Goal: Information Seeking & Learning: Learn about a topic

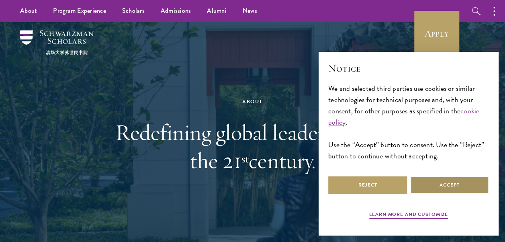
click at [440, 181] on button "Accept" at bounding box center [449, 185] width 79 height 18
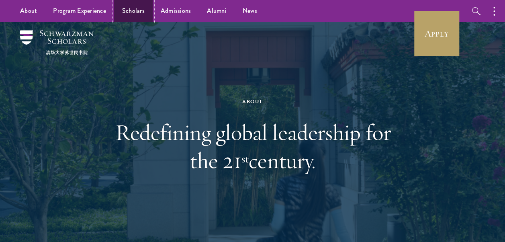
click at [131, 12] on link "Scholars" at bounding box center [133, 11] width 39 height 22
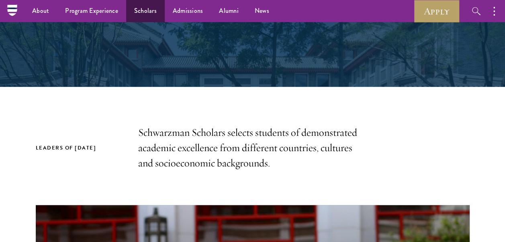
scroll to position [161, 0]
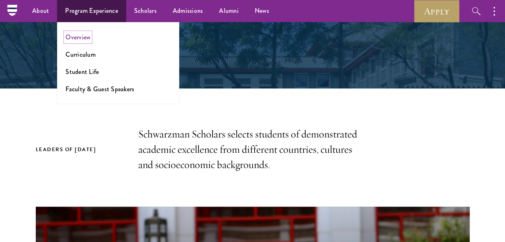
click at [87, 37] on link "Overview" at bounding box center [77, 37] width 25 height 9
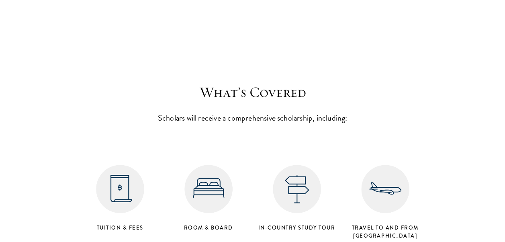
scroll to position [3214, 0]
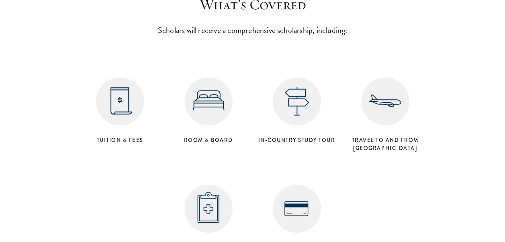
click at [117, 93] on img at bounding box center [120, 101] width 48 height 48
click at [109, 93] on img at bounding box center [120, 101] width 48 height 48
click at [121, 136] on h4 "Tuition & Fees" at bounding box center [120, 140] width 80 height 8
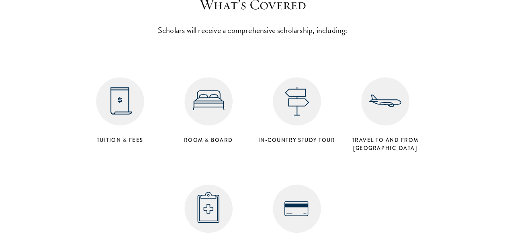
click at [322, 28] on div "What’s Covered Scholars will receive a comprehensive scholarship, including: Tu…" at bounding box center [253, 129] width 354 height 267
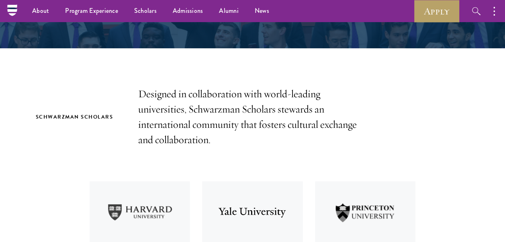
scroll to position [0, 0]
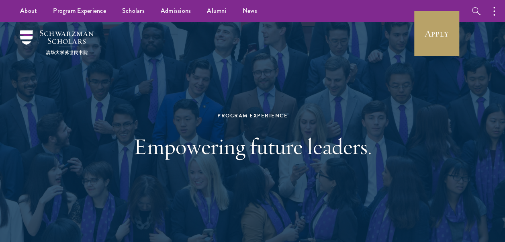
click at [424, 166] on div "Program Experience Empowering future leaders." at bounding box center [252, 135] width 457 height 227
